Goal: Navigation & Orientation: Understand site structure

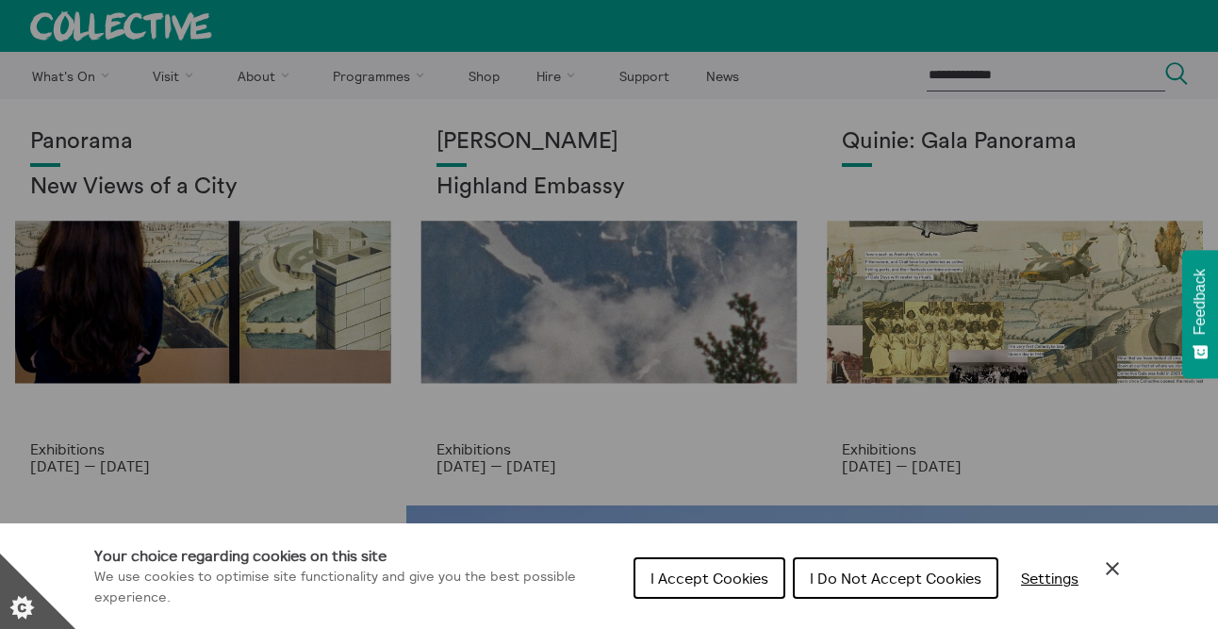
click at [1112, 564] on icon "Close Cookie Control" at bounding box center [1112, 568] width 23 height 23
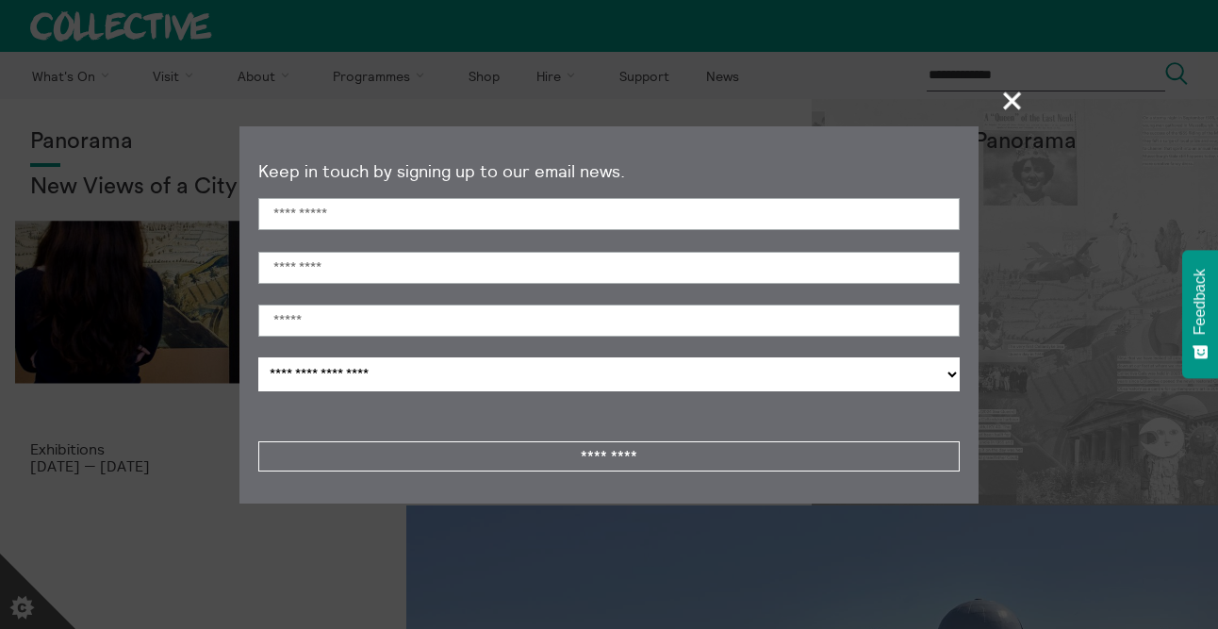
click at [1003, 106] on span "+" at bounding box center [1013, 101] width 56 height 56
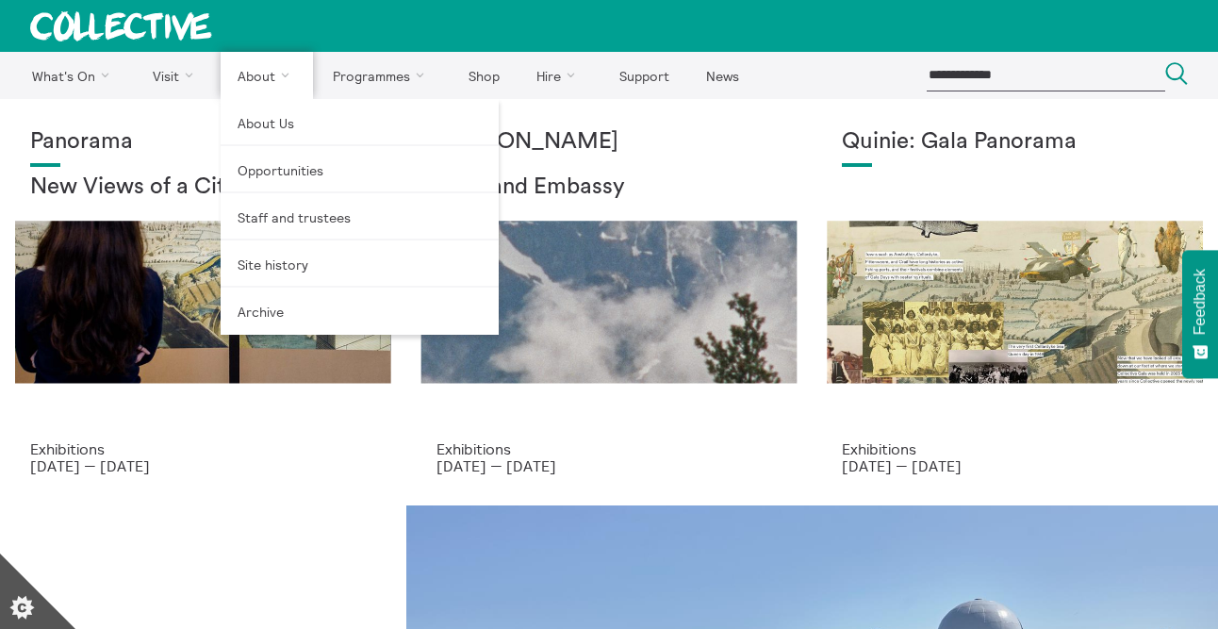
click at [223, 69] on link "About" at bounding box center [267, 75] width 92 height 47
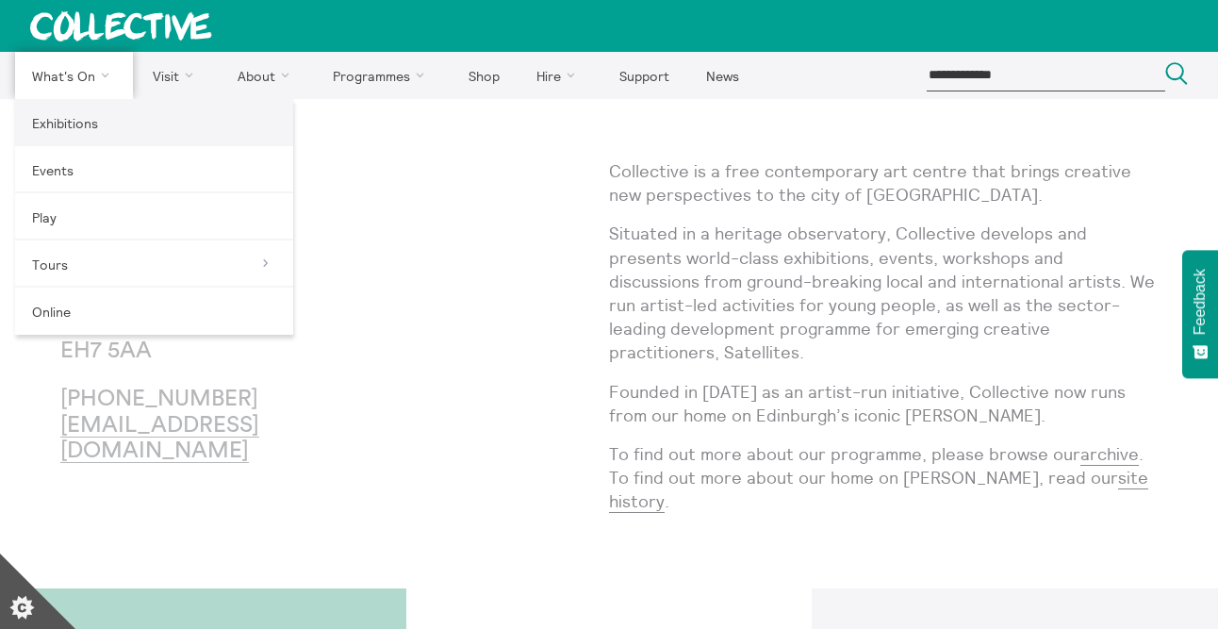
click at [63, 121] on link "Exhibitions" at bounding box center [154, 122] width 278 height 47
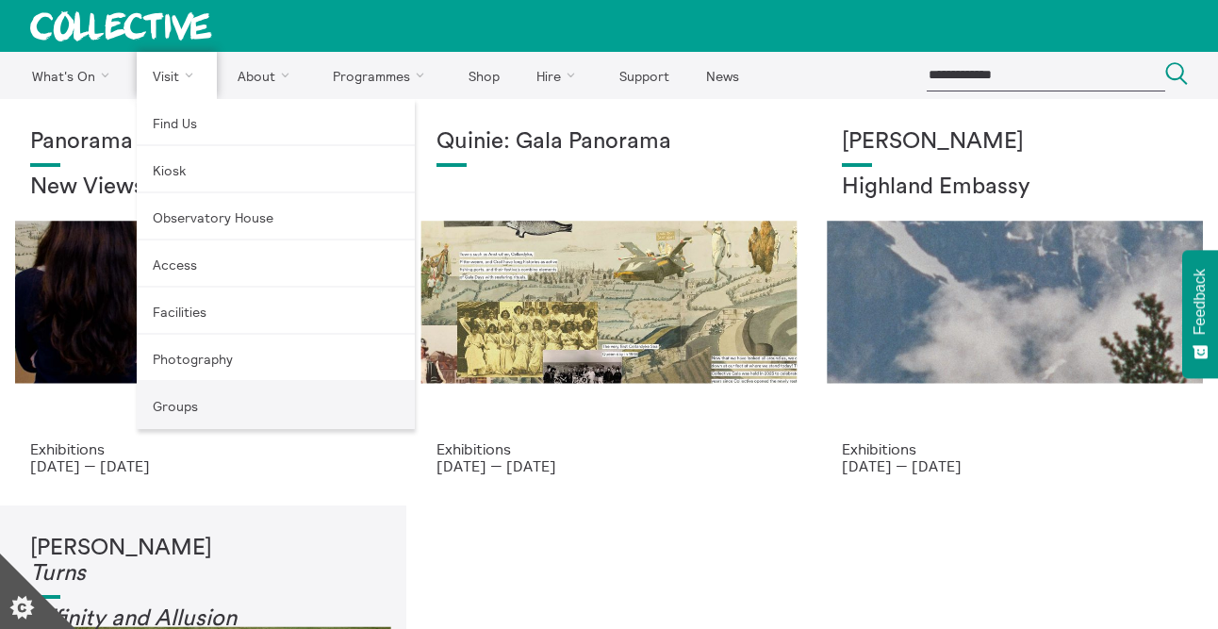
click at [213, 399] on link "Groups" at bounding box center [276, 405] width 278 height 47
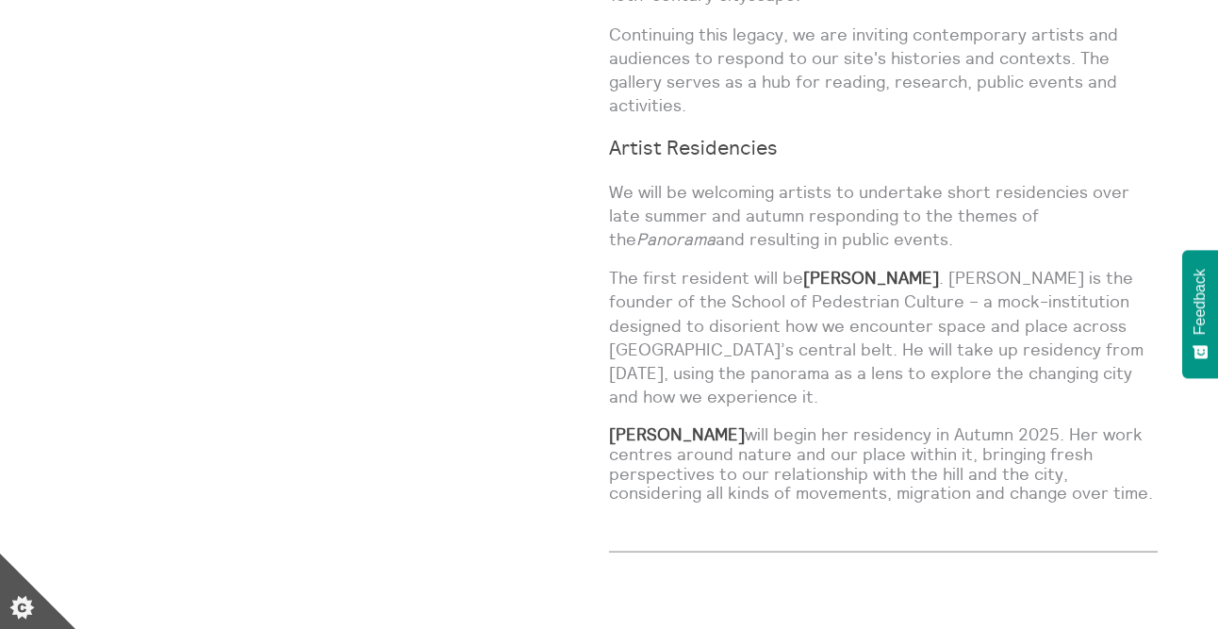
scroll to position [1421, 0]
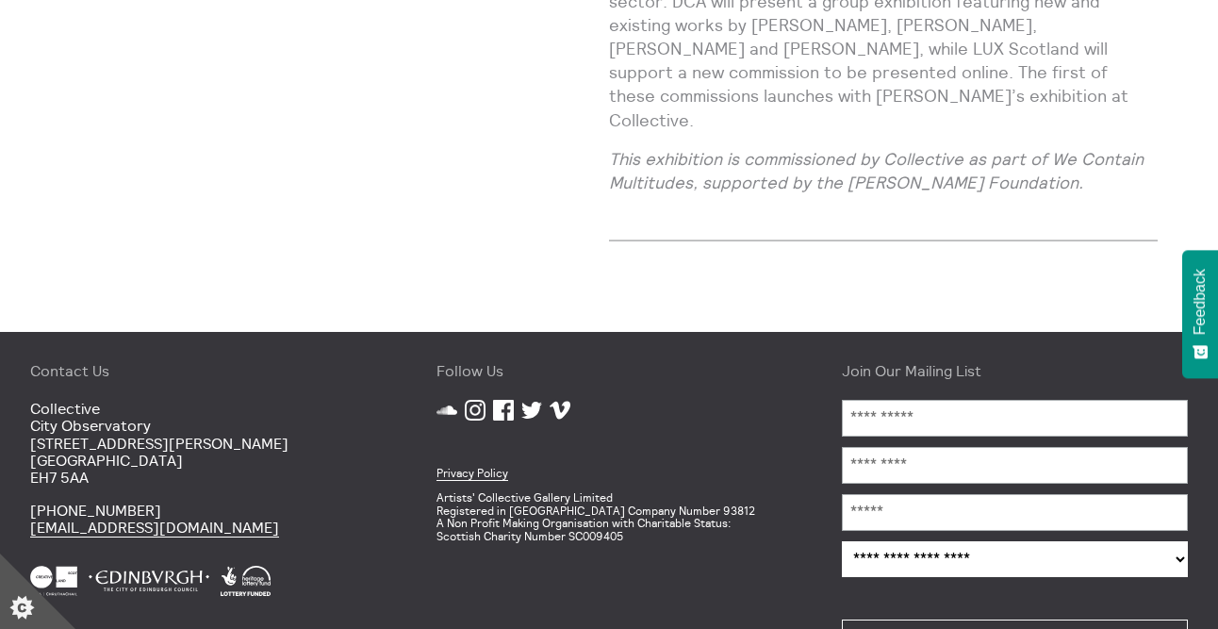
scroll to position [2240, 0]
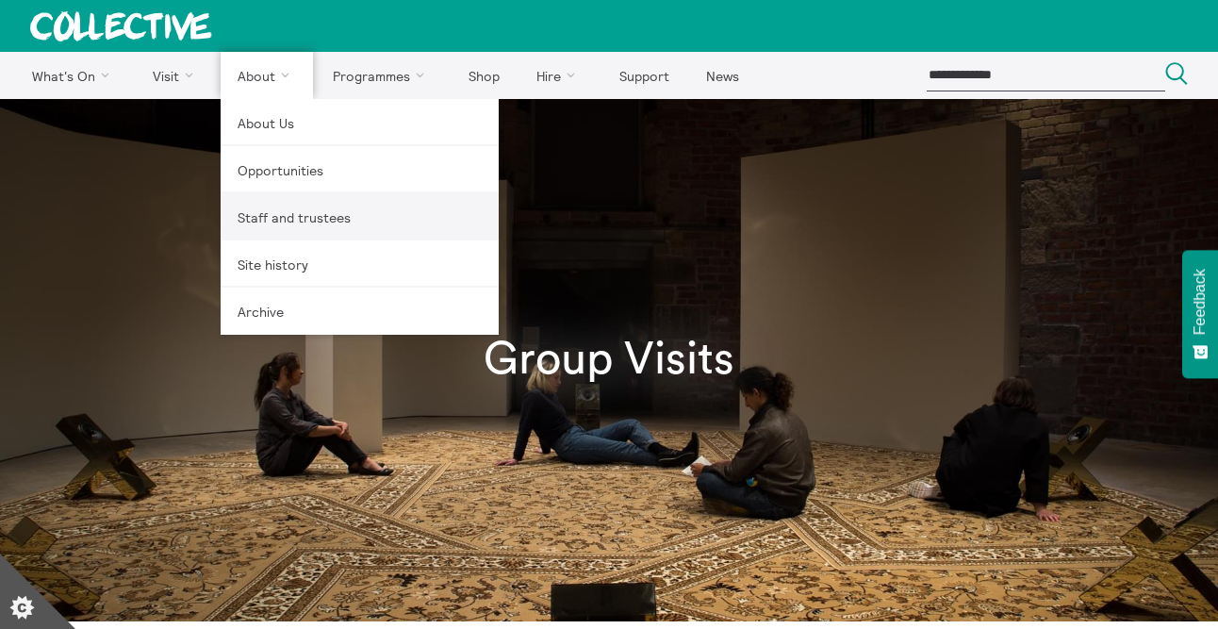
click at [289, 214] on link "Staff and trustees" at bounding box center [360, 216] width 278 height 47
